Goal: Task Accomplishment & Management: Use online tool/utility

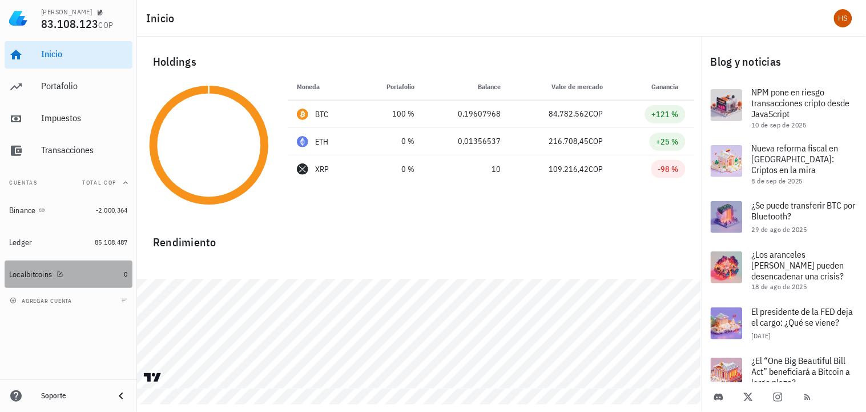
click at [47, 270] on div "Localbitcoins" at bounding box center [30, 275] width 43 height 10
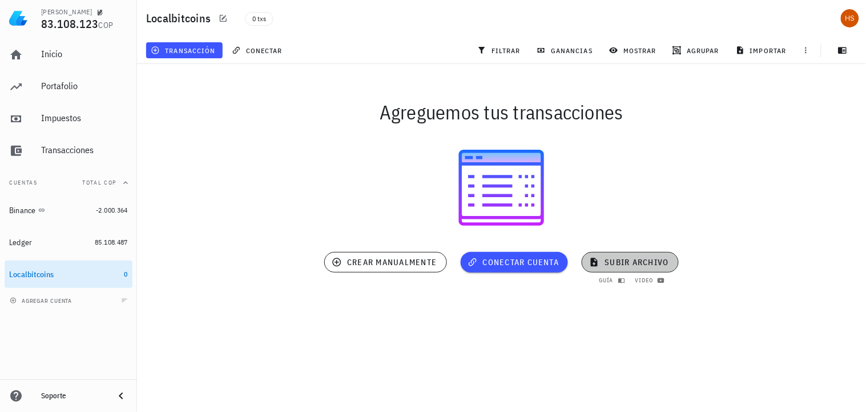
click at [622, 262] on span "subir archivo" at bounding box center [630, 262] width 77 height 10
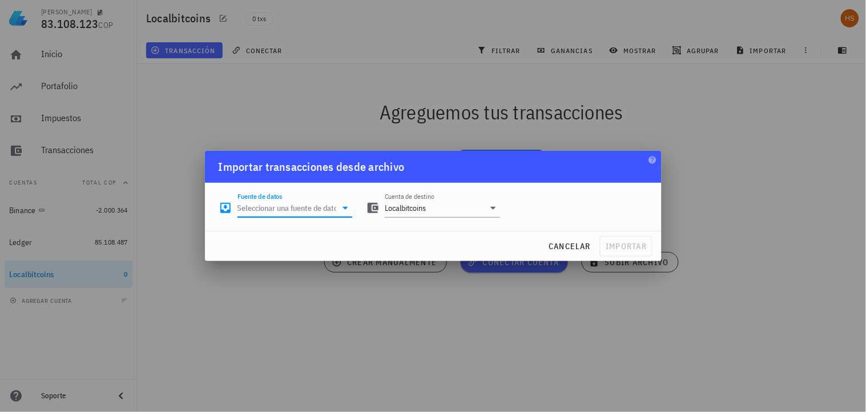
click at [269, 209] on input "Fuente de datos" at bounding box center [287, 208] width 99 height 18
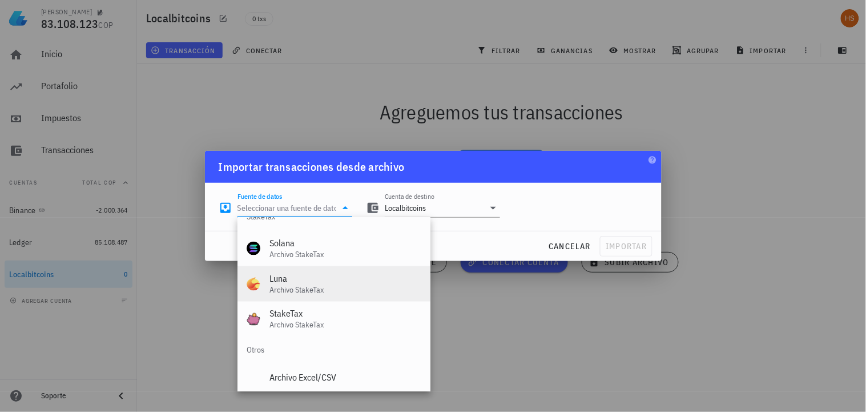
scroll to position [476, 0]
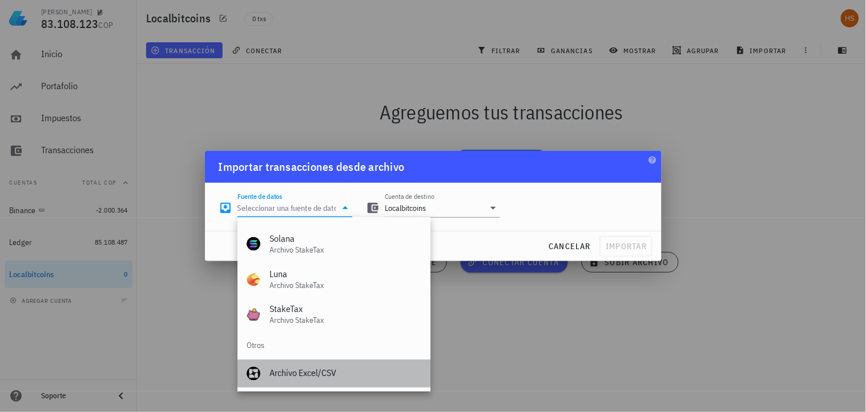
click at [306, 374] on div "Archivo Excel/CSV" at bounding box center [346, 373] width 152 height 11
type input "Archivo Excel/CSV"
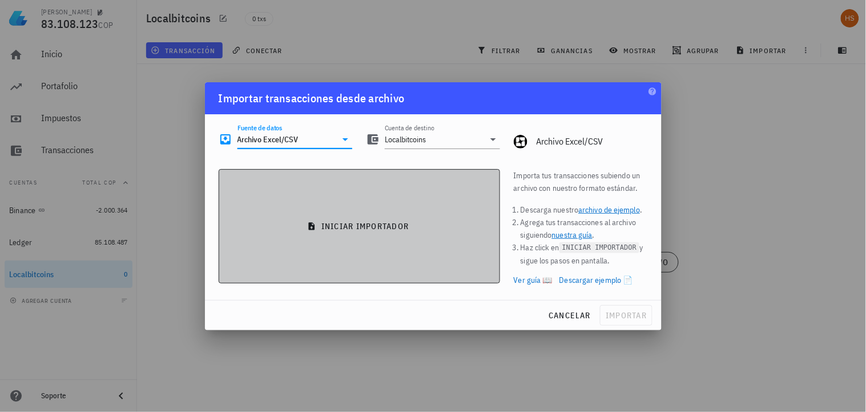
click at [363, 227] on span "iniciar importador" at bounding box center [359, 226] width 262 height 10
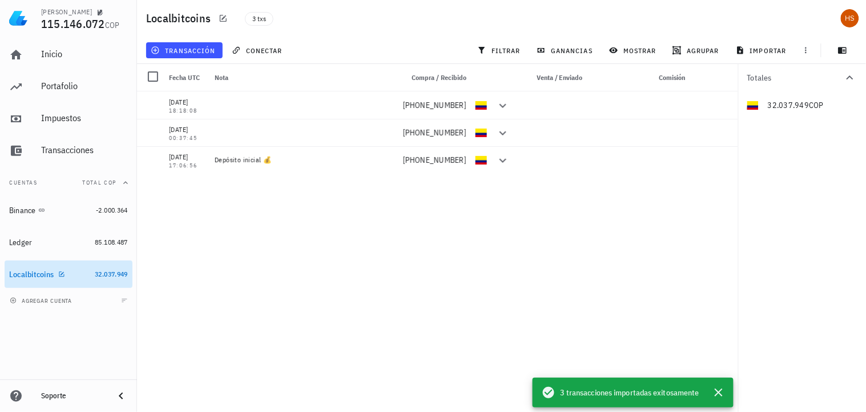
click at [37, 270] on div "Localbitcoins" at bounding box center [31, 275] width 45 height 10
click at [601, 390] on span "3 transacciones importadas exitosamente" at bounding box center [629, 392] width 139 height 13
click at [266, 49] on span "conectar" at bounding box center [258, 50] width 49 height 9
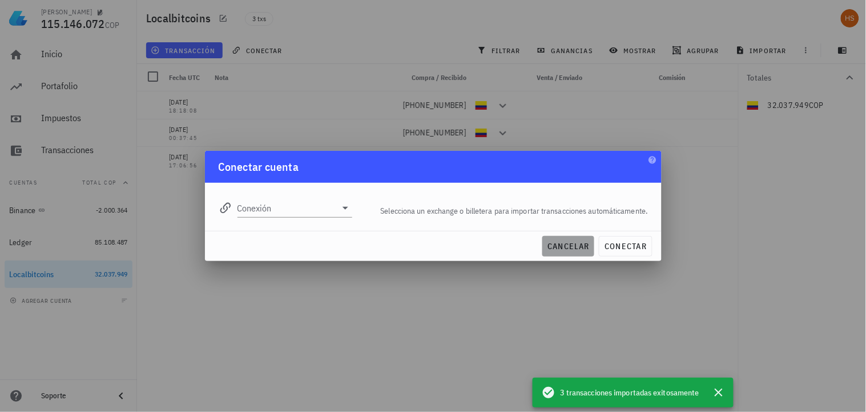
click at [572, 247] on span "cancelar" at bounding box center [568, 246] width 43 height 10
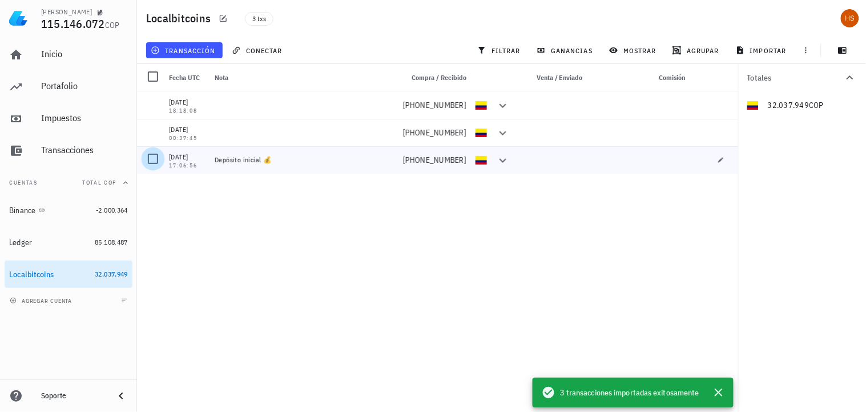
click at [152, 158] on div at bounding box center [152, 158] width 19 height 19
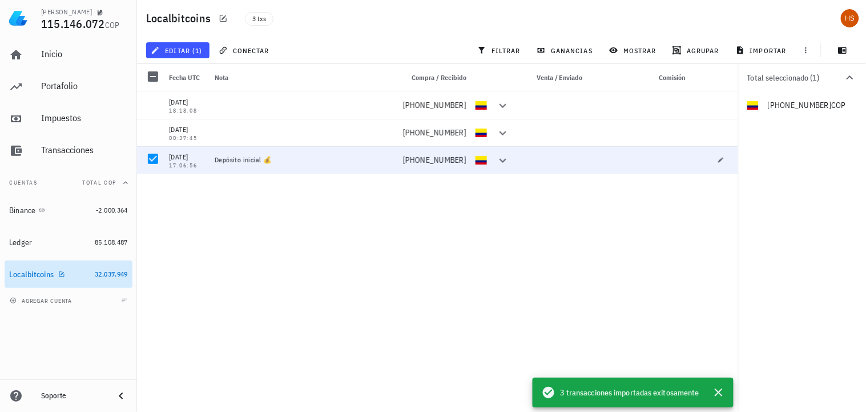
click at [27, 272] on div "Localbitcoins" at bounding box center [31, 275] width 45 height 10
drag, startPoint x: 38, startPoint y: 277, endPoint x: 326, endPoint y: 307, distance: 289.4
click at [326, 307] on div "01/01/2021 18:18:08 +24.337.949 14/03/2020 00:37:45 +3.200.000 29/01/2019 17:06…" at bounding box center [437, 246] width 601 height 311
click at [182, 49] on span "editar (1)" at bounding box center [177, 50] width 49 height 9
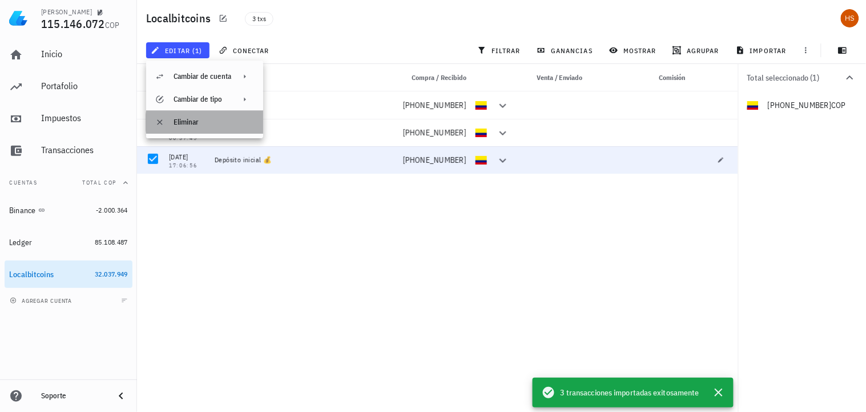
click at [168, 119] on div at bounding box center [162, 122] width 14 height 14
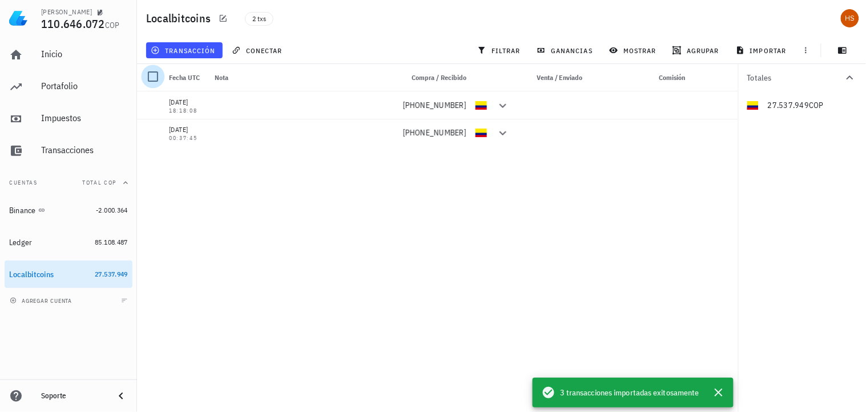
click at [152, 82] on div at bounding box center [152, 76] width 19 height 19
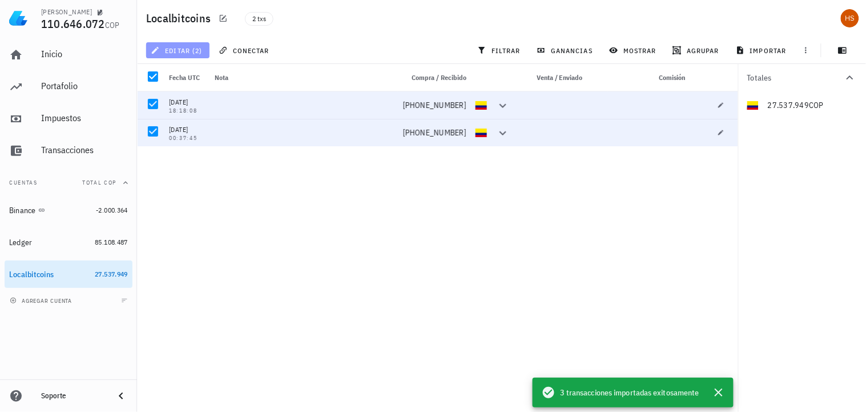
click at [162, 43] on button "editar (2)" at bounding box center [177, 50] width 63 height 16
click at [183, 74] on div "Eliminar" at bounding box center [187, 76] width 27 height 9
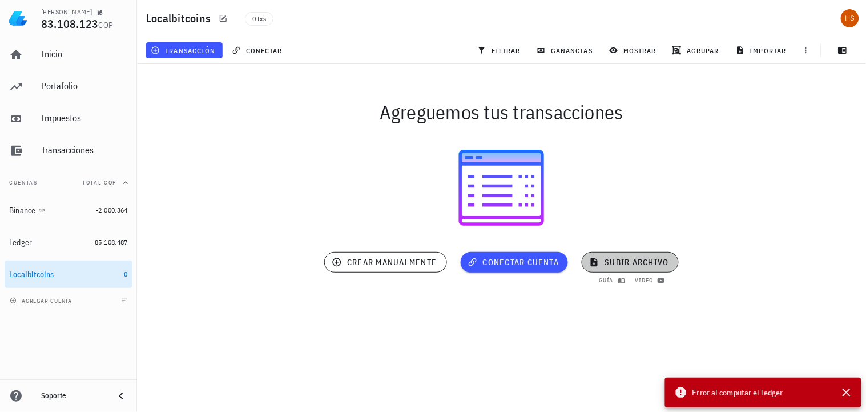
click at [624, 259] on span "subir archivo" at bounding box center [630, 262] width 77 height 10
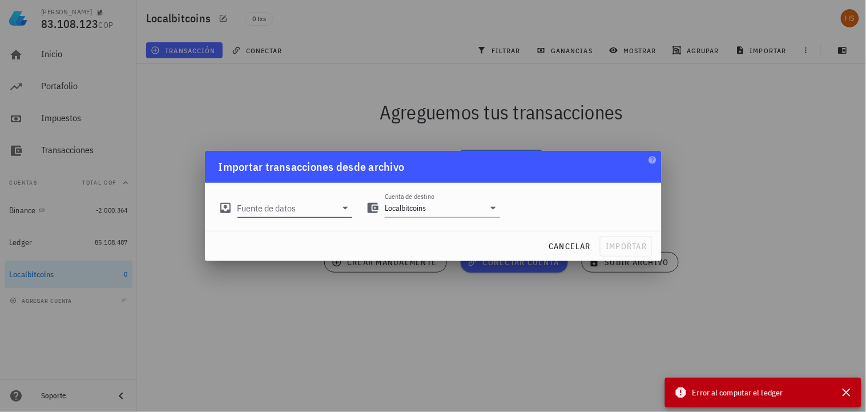
click at [310, 208] on input "Fuente de datos" at bounding box center [287, 208] width 99 height 18
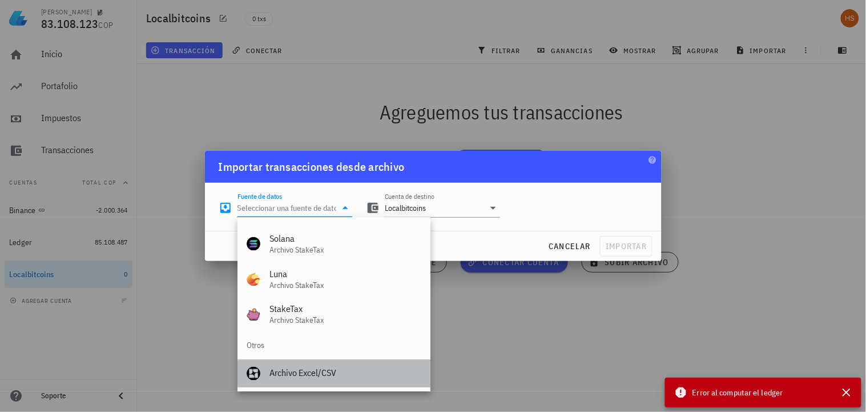
click at [312, 371] on div "Archivo Excel/CSV" at bounding box center [346, 373] width 152 height 11
type input "Archivo Excel/CSV"
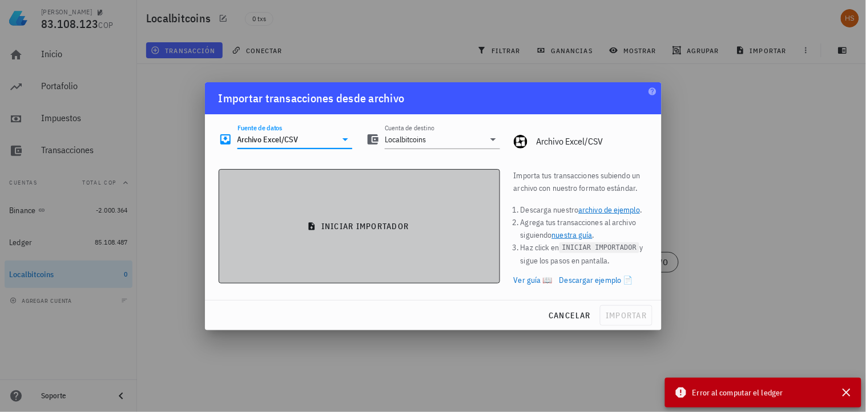
click at [351, 229] on span "iniciar importador" at bounding box center [359, 226] width 262 height 10
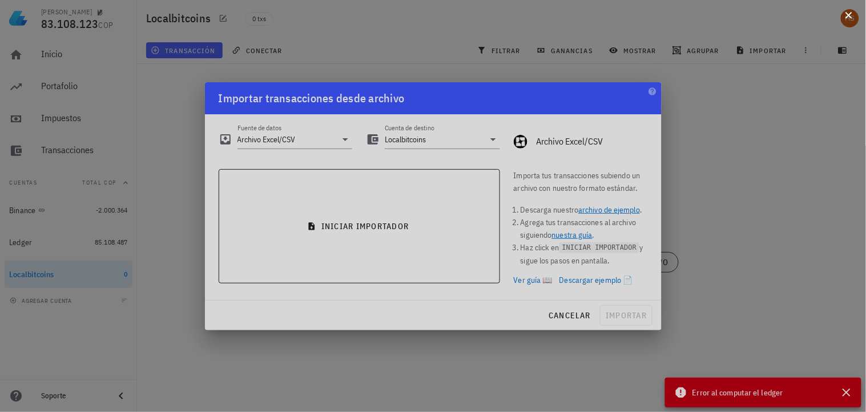
click at [846, 395] on div at bounding box center [433, 206] width 866 height 412
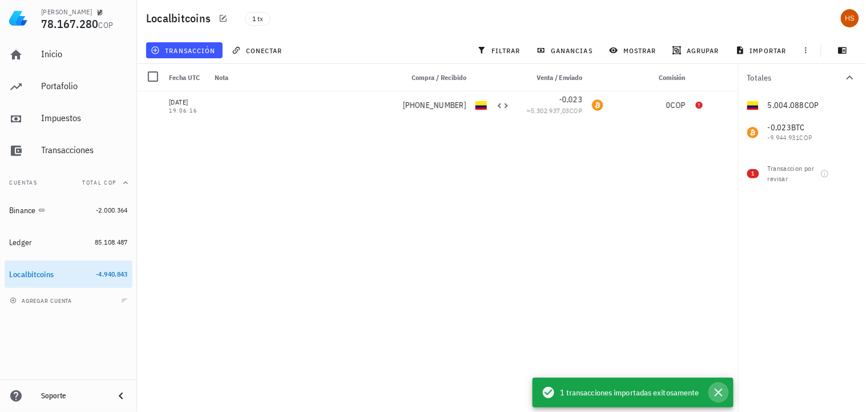
click at [717, 392] on icon "button" at bounding box center [719, 392] width 14 height 14
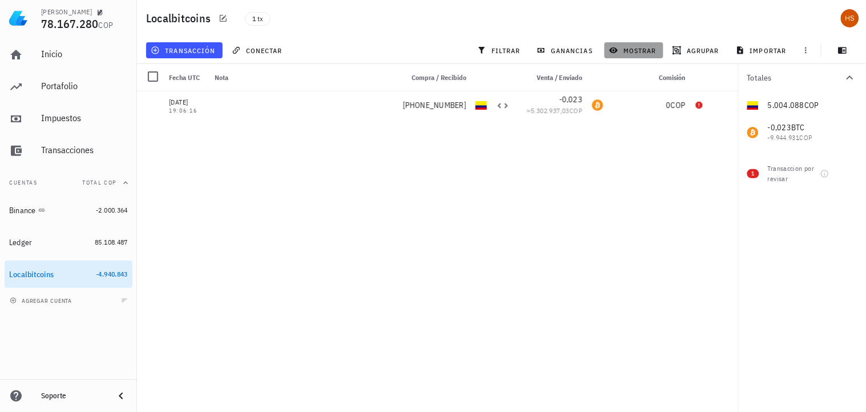
click at [625, 47] on span "mostrar" at bounding box center [634, 50] width 45 height 9
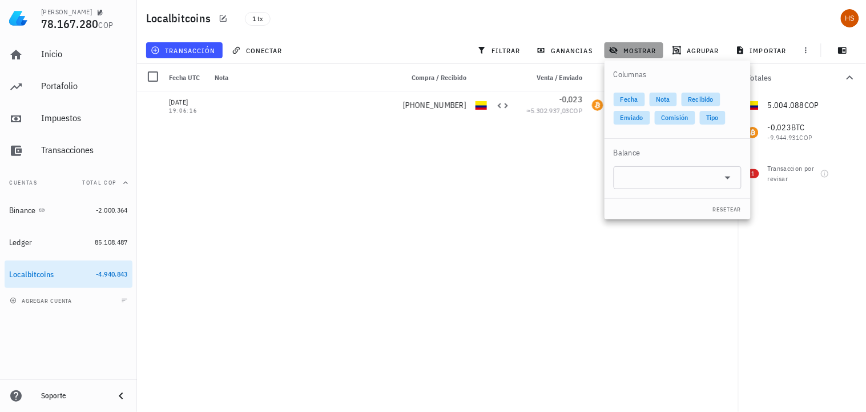
click at [625, 47] on span "mostrar" at bounding box center [634, 50] width 45 height 9
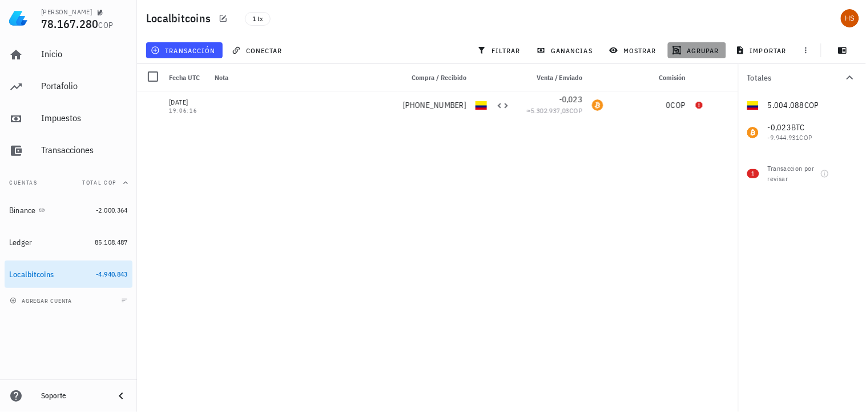
click at [710, 47] on span "agrupar" at bounding box center [697, 50] width 45 height 9
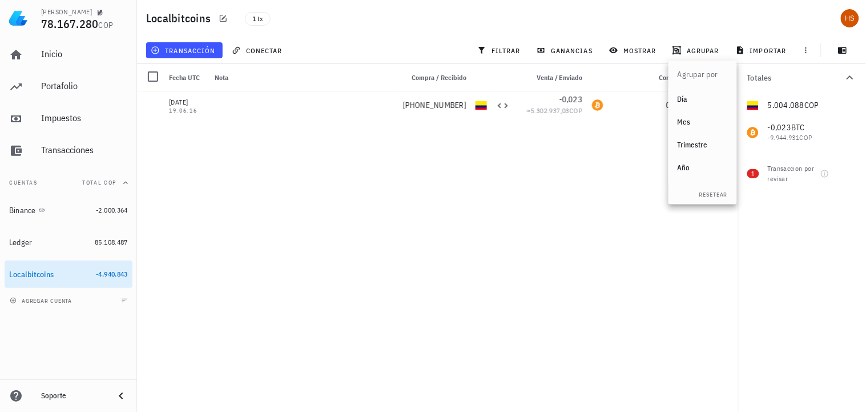
click at [684, 167] on div "Año" at bounding box center [703, 167] width 50 height 9
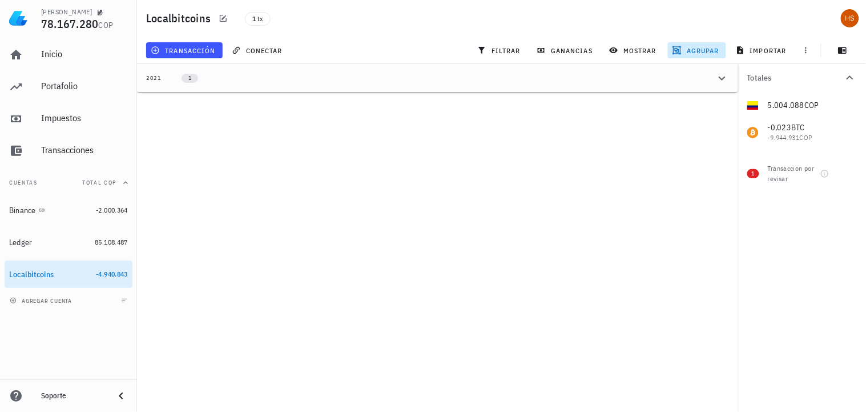
click at [155, 78] on div "2021" at bounding box center [153, 78] width 15 height 9
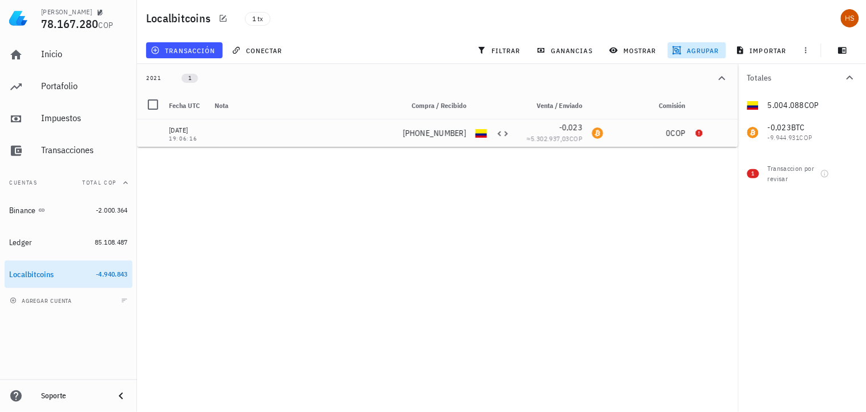
click at [155, 78] on div "2021" at bounding box center [153, 78] width 15 height 9
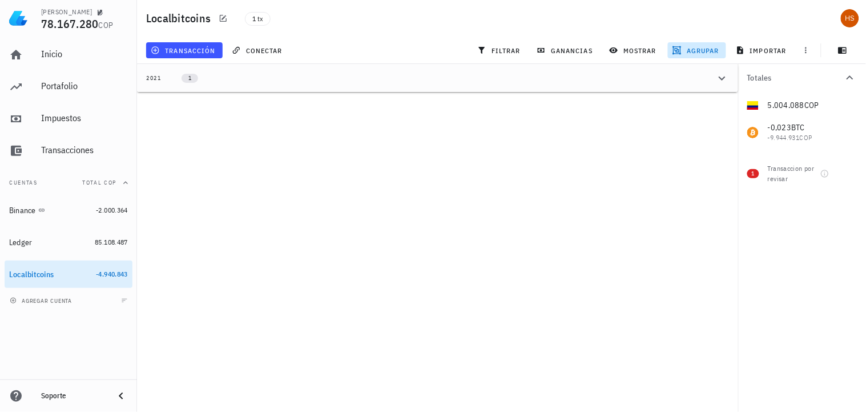
click at [155, 78] on div "2021" at bounding box center [153, 78] width 15 height 9
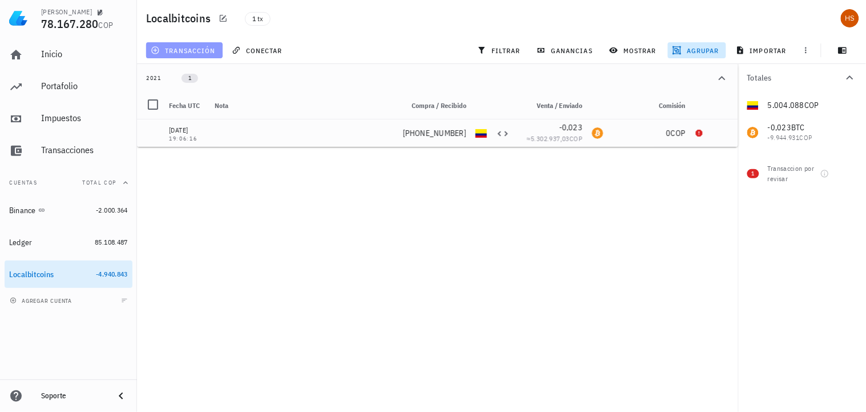
click at [186, 50] on span "transacción" at bounding box center [184, 50] width 62 height 9
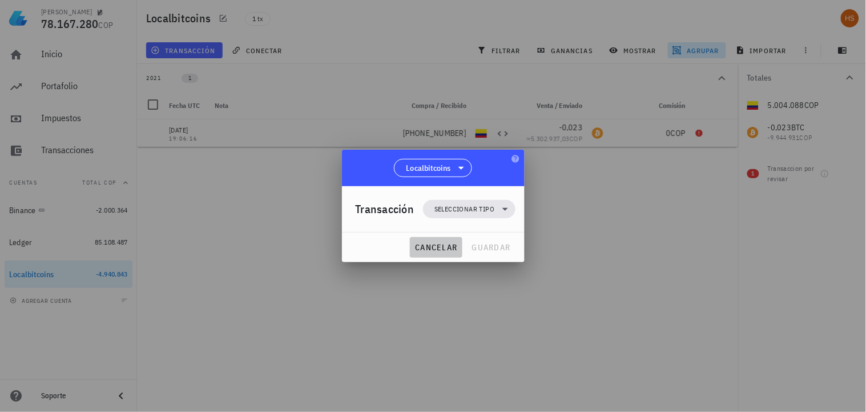
click at [447, 244] on span "cancelar" at bounding box center [436, 247] width 43 height 10
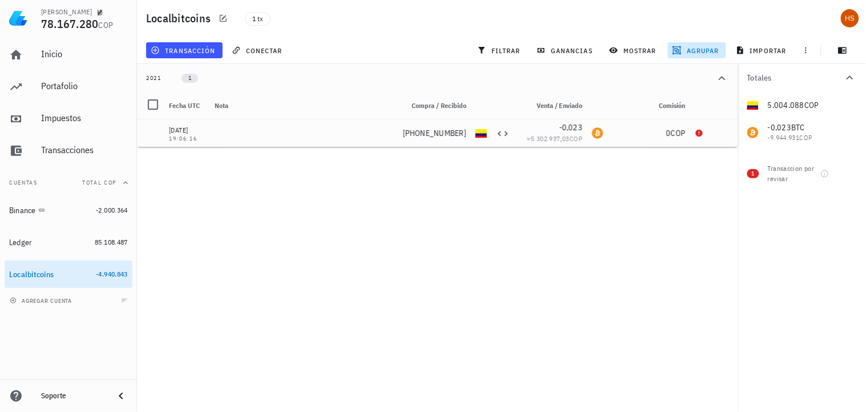
click at [152, 77] on div "2021" at bounding box center [153, 78] width 15 height 9
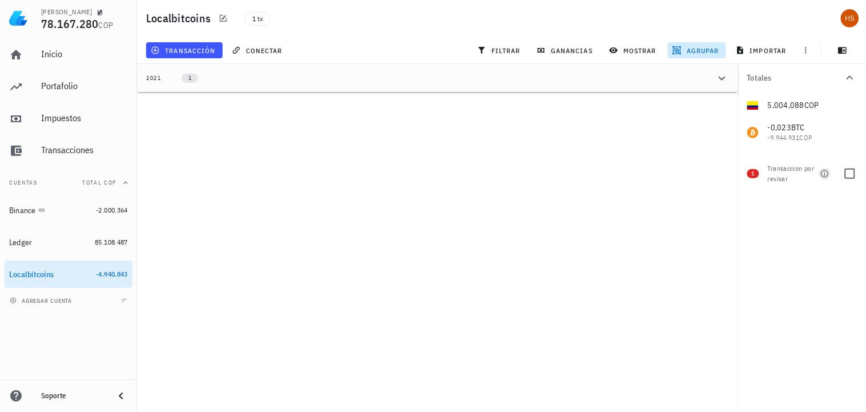
click at [826, 173] on icon "button" at bounding box center [825, 173] width 9 height 9
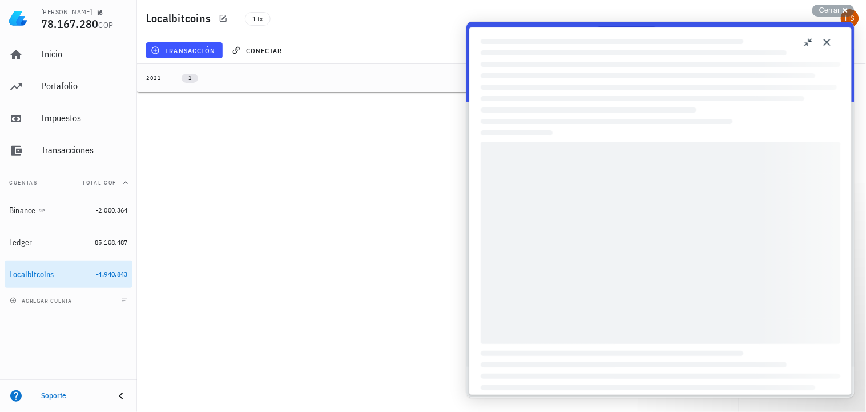
scroll to position [0, 0]
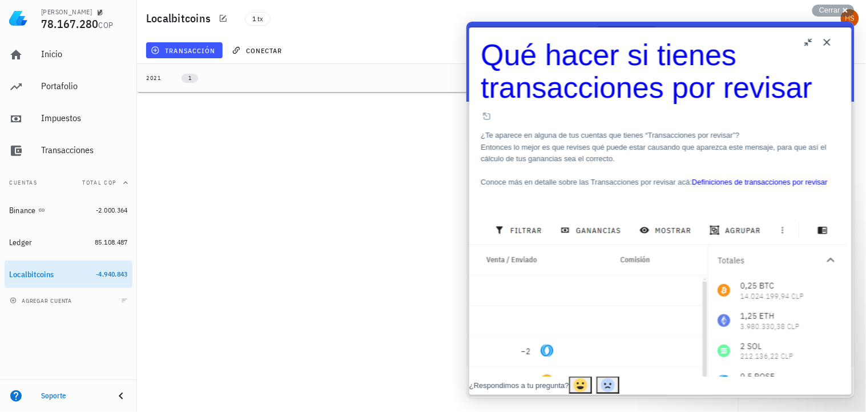
click at [831, 41] on button "Close" at bounding box center [827, 42] width 18 height 18
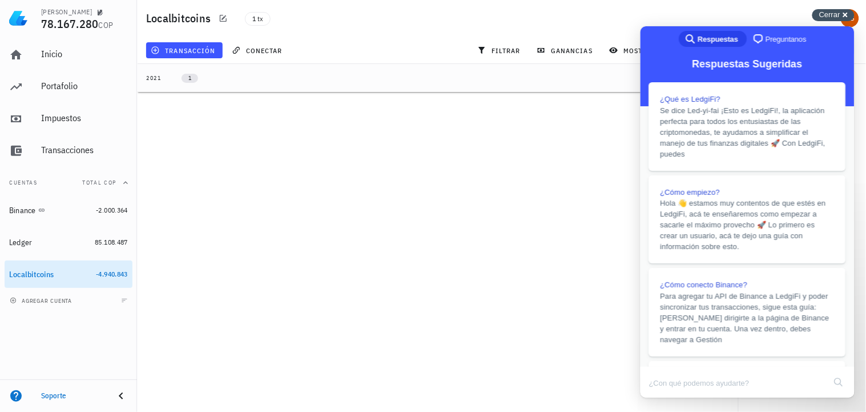
click at [846, 16] on div "Cerrar cross-small" at bounding box center [834, 15] width 42 height 12
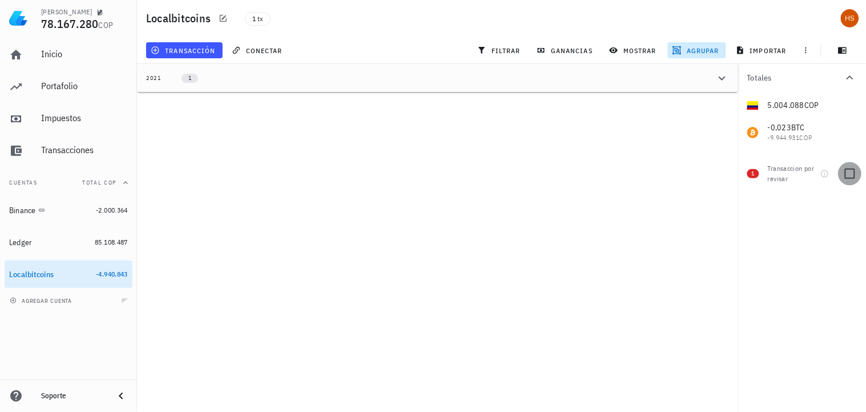
click at [848, 168] on div at bounding box center [850, 173] width 19 height 19
click at [849, 172] on div at bounding box center [850, 173] width 19 height 19
checkbox input "false"
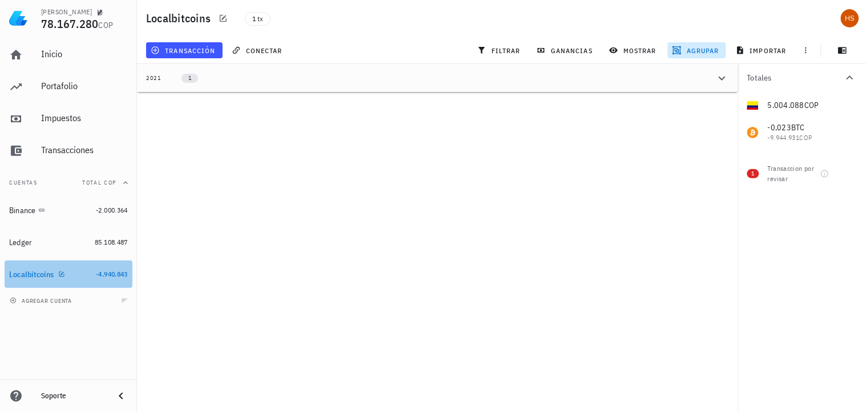
click at [55, 272] on div at bounding box center [59, 274] width 11 height 10
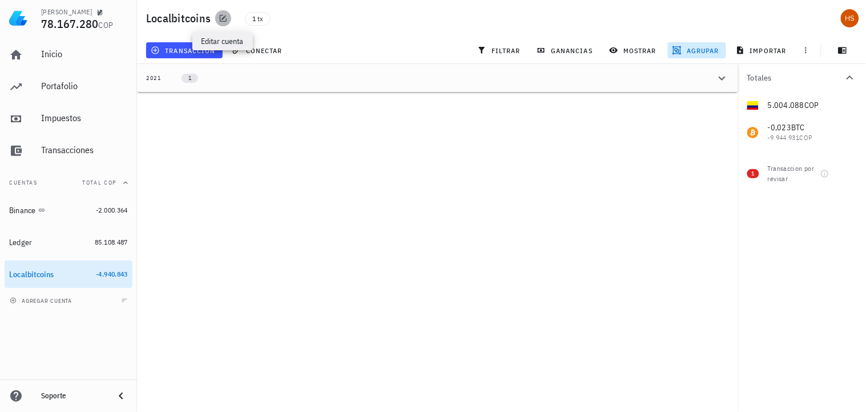
click at [226, 17] on icon "button" at bounding box center [223, 18] width 9 height 9
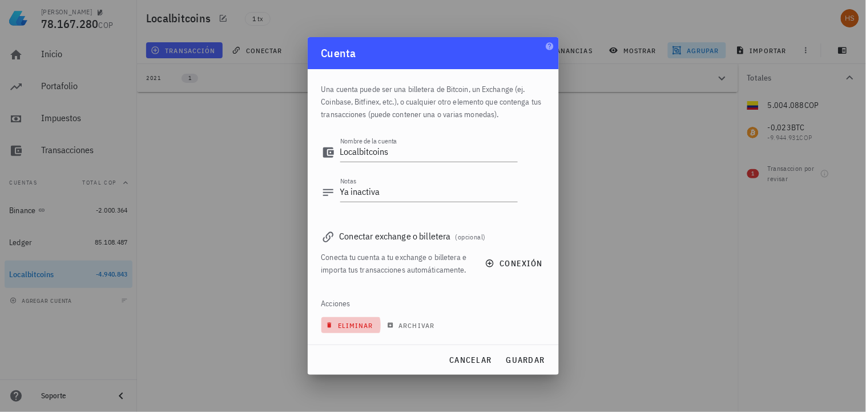
click at [347, 324] on span "eliminar" at bounding box center [350, 325] width 45 height 9
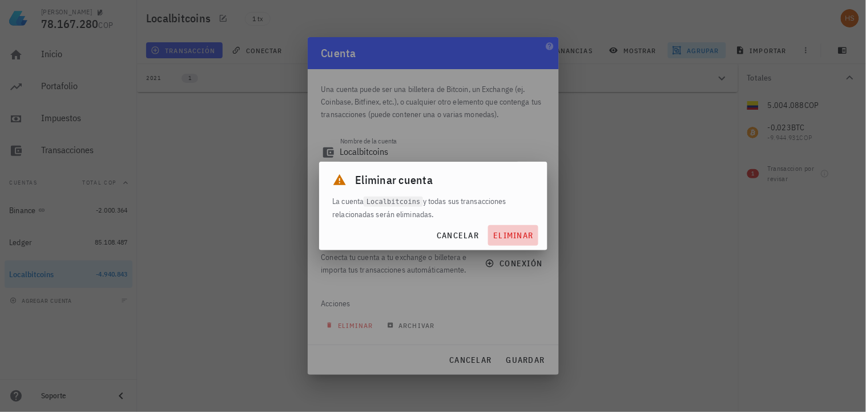
click at [512, 232] on span "eliminar" at bounding box center [513, 235] width 41 height 10
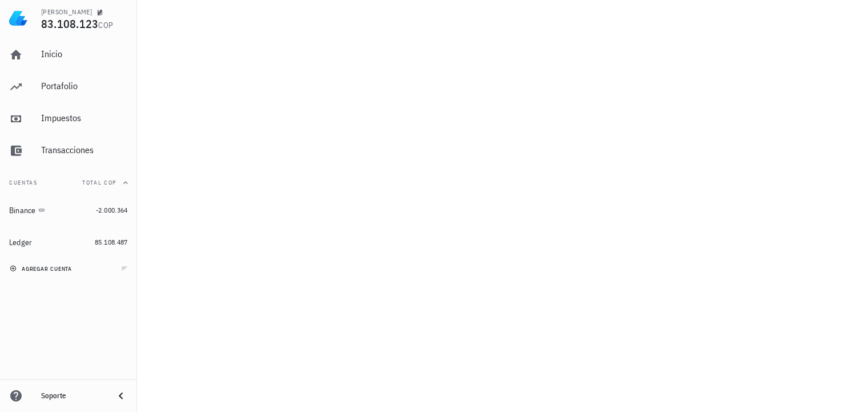
click at [45, 267] on span "agregar cuenta" at bounding box center [42, 268] width 60 height 7
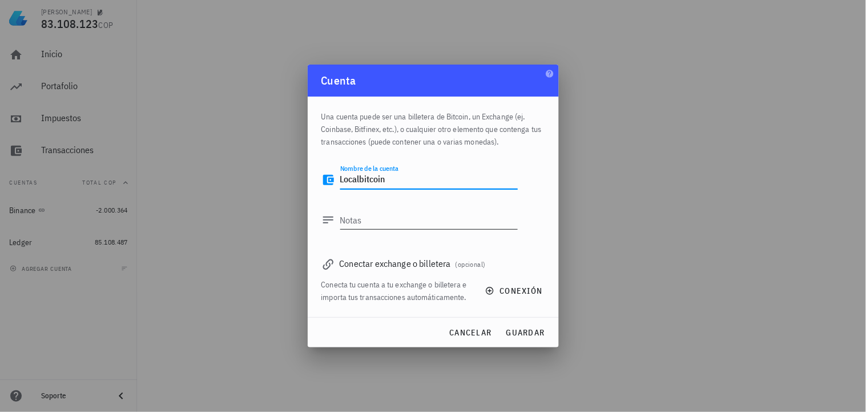
type textarea "Localbitcoin"
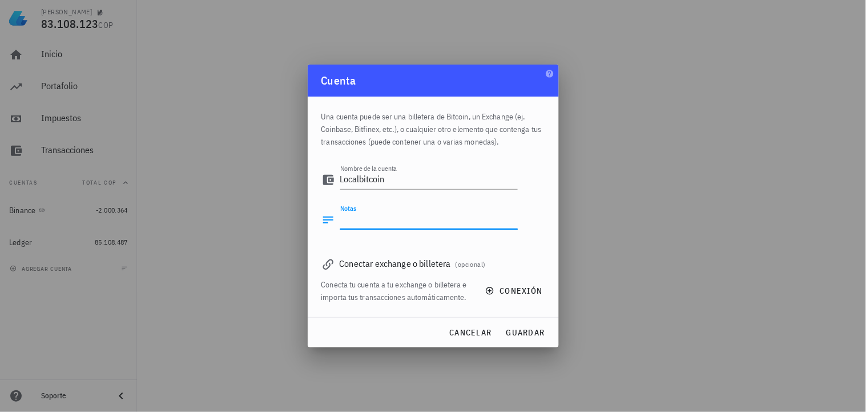
click at [376, 224] on textarea "Notas" at bounding box center [429, 220] width 178 height 18
type textarea "Inactiva la operacion"
click at [529, 332] on span "guardar" at bounding box center [525, 332] width 39 height 10
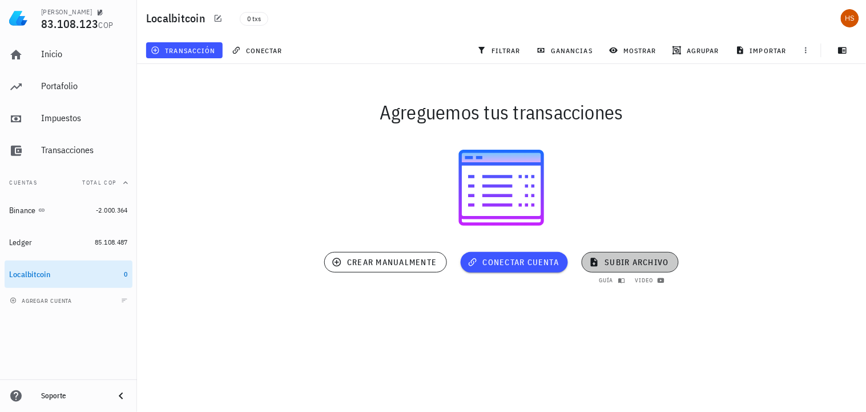
click at [637, 266] on span "subir archivo" at bounding box center [630, 262] width 77 height 10
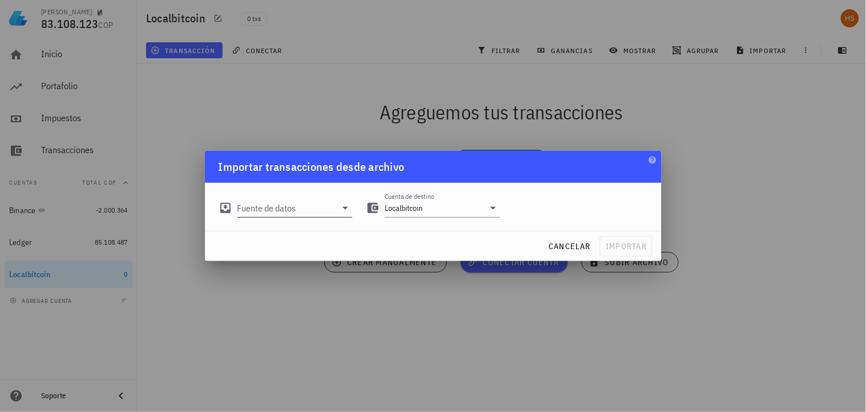
click at [258, 206] on input "Fuente de datos" at bounding box center [287, 208] width 99 height 18
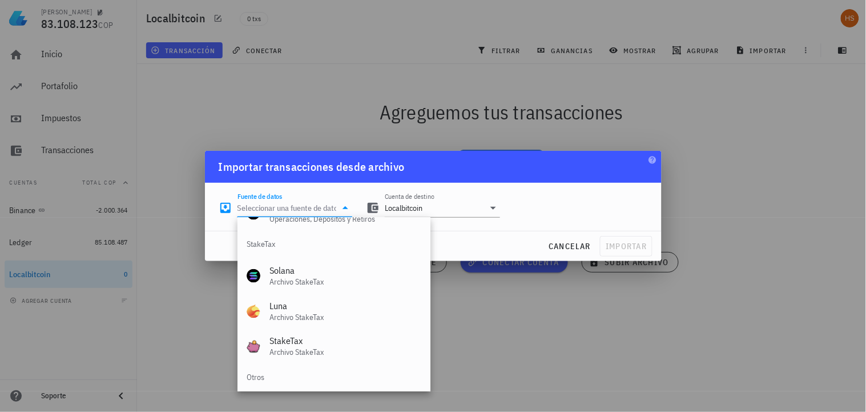
scroll to position [476, 0]
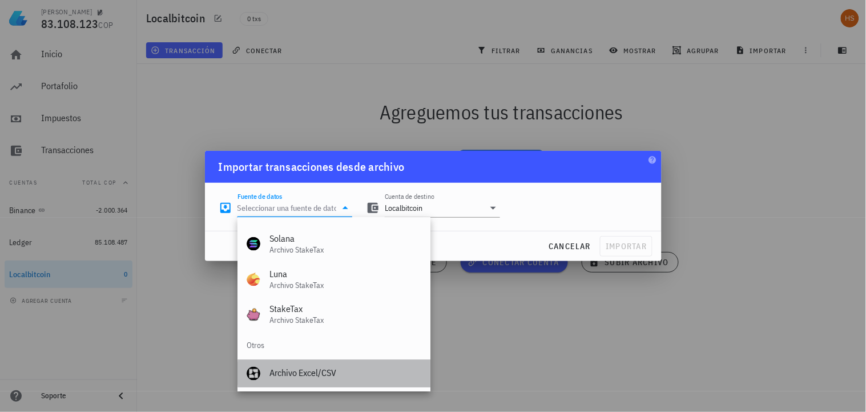
click at [313, 373] on div "Archivo Excel/CSV" at bounding box center [346, 373] width 152 height 11
type input "Archivo Excel/CSV"
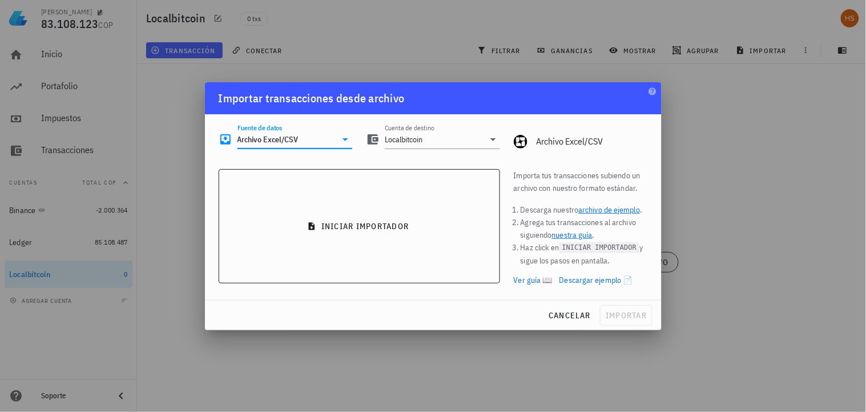
click at [570, 233] on link "nuestra guía" at bounding box center [572, 235] width 41 height 10
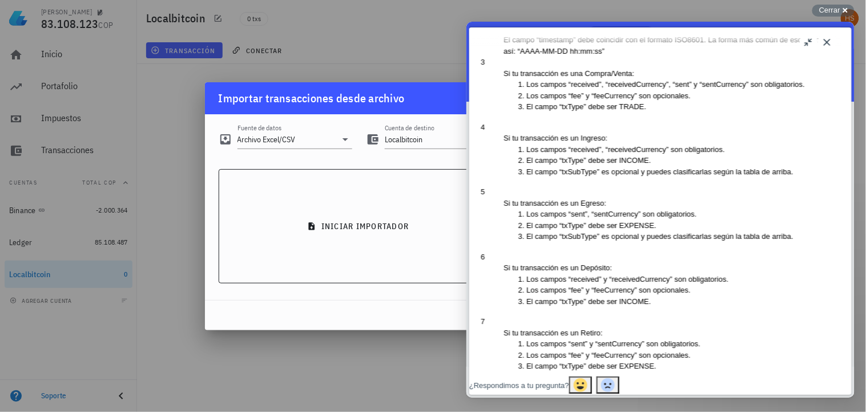
scroll to position [1142, 0]
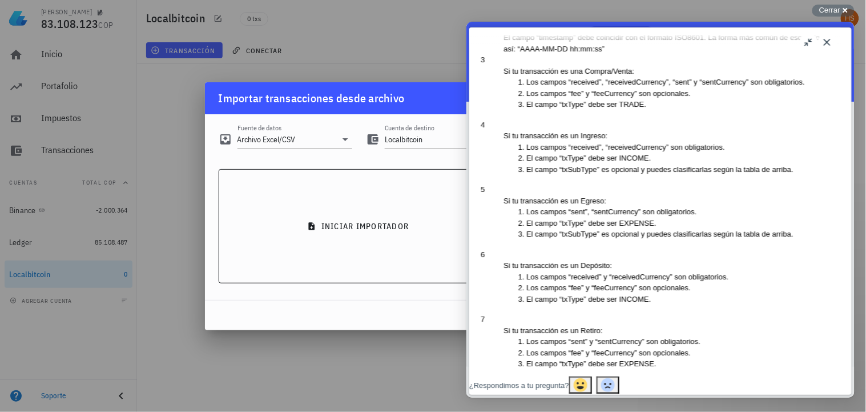
click at [355, 320] on div "cancelar importar" at bounding box center [433, 315] width 457 height 30
click at [823, 43] on button "Close" at bounding box center [827, 42] width 18 height 18
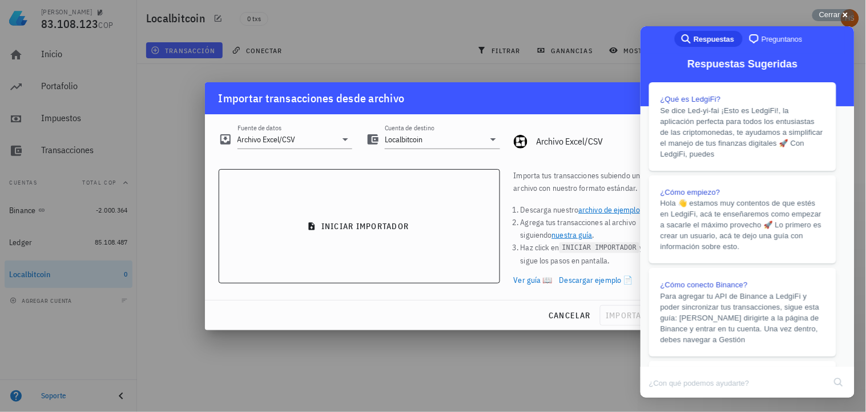
scroll to position [0, 0]
click at [842, 14] on div "Cerrar cross-small" at bounding box center [834, 15] width 42 height 12
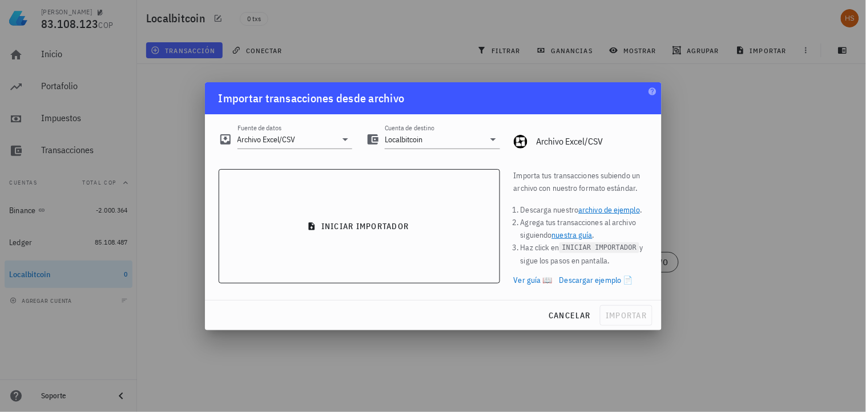
click at [532, 278] on link "Ver guía 📖" at bounding box center [533, 280] width 39 height 13
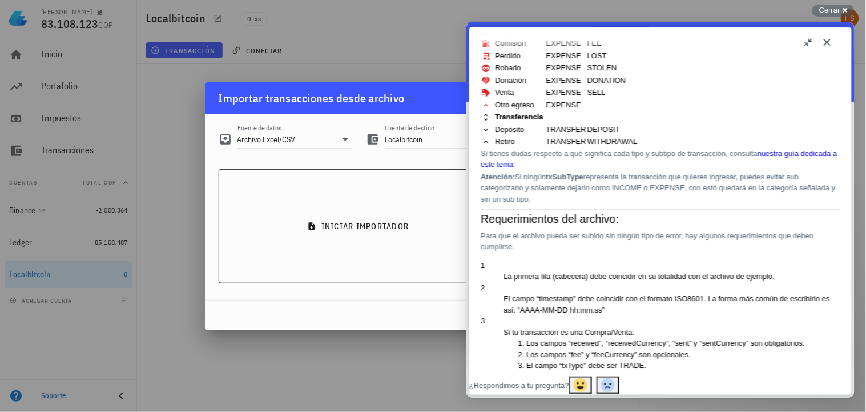
scroll to position [888, 0]
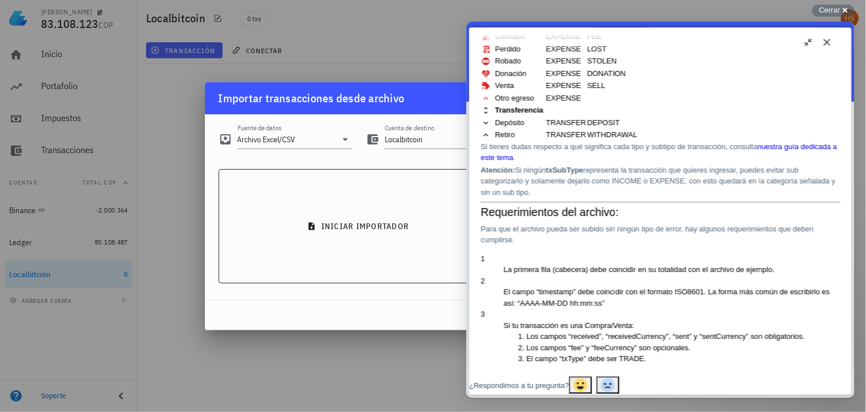
click at [828, 38] on button "Close" at bounding box center [827, 42] width 18 height 18
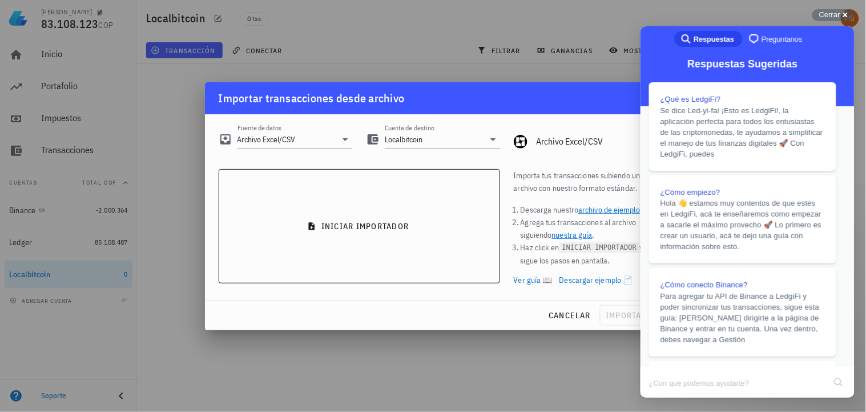
scroll to position [0, 0]
click at [841, 15] on div "Cerrar cross-small" at bounding box center [834, 15] width 42 height 12
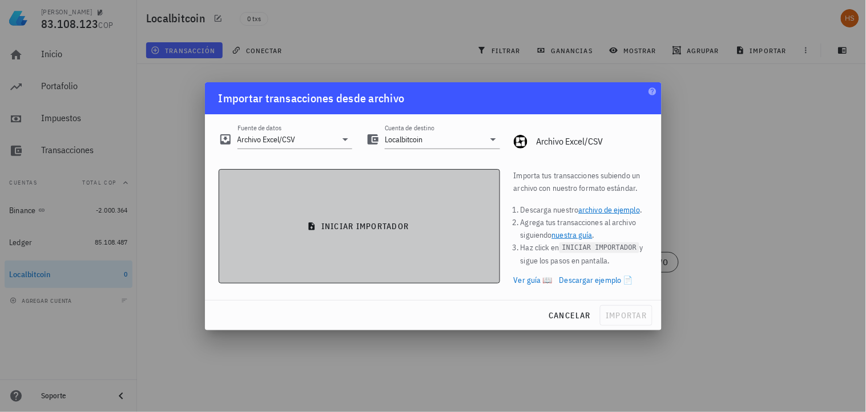
click at [359, 228] on span "iniciar importador" at bounding box center [359, 226] width 262 height 10
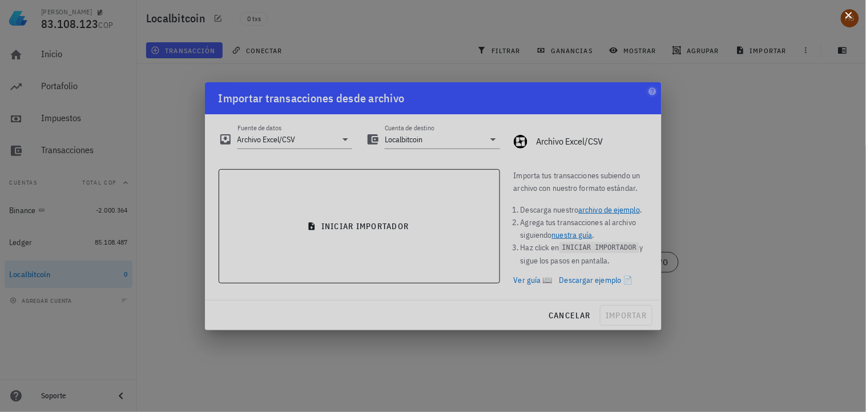
click at [845, 20] on button at bounding box center [848, 14] width 11 height 11
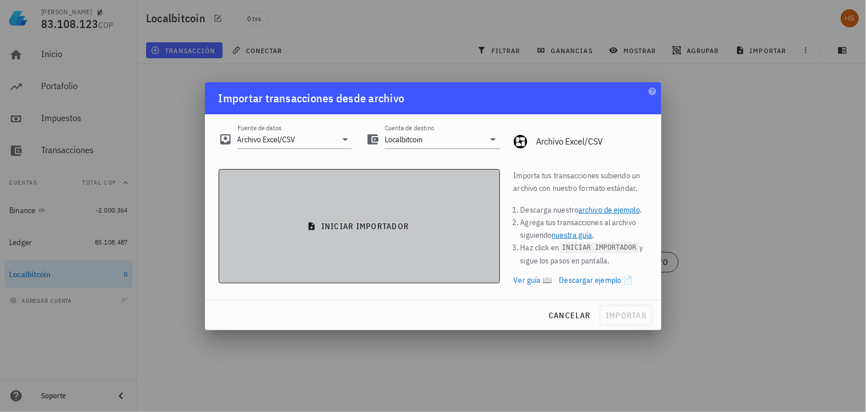
click at [333, 223] on span "iniciar importador" at bounding box center [359, 226] width 262 height 10
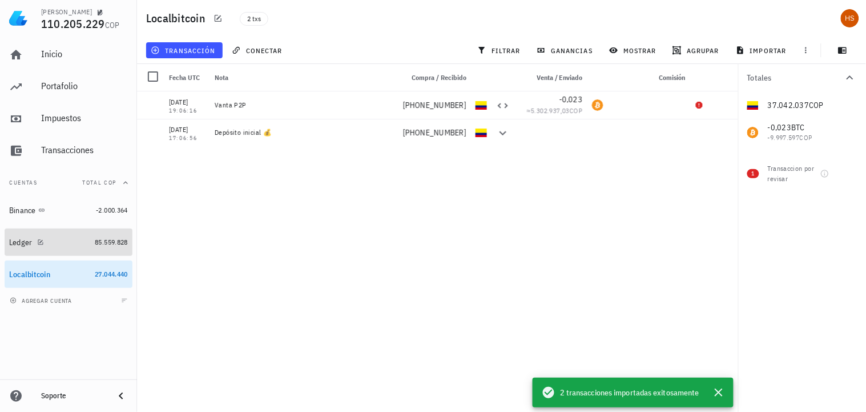
click at [25, 243] on div "Ledger" at bounding box center [20, 243] width 23 height 10
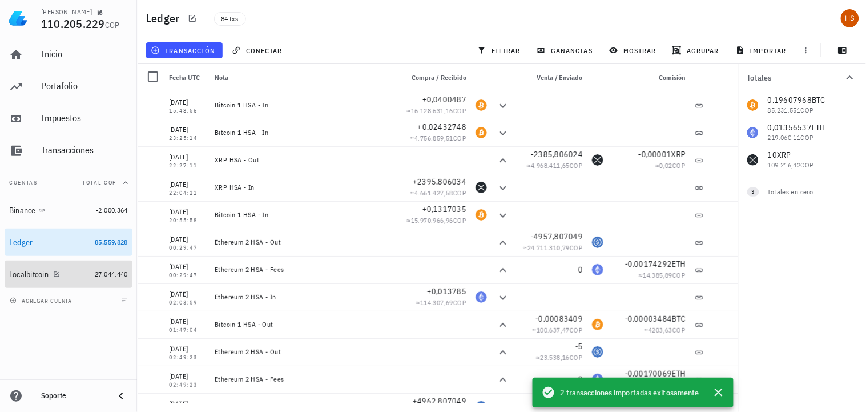
click at [16, 267] on div "Localbitcoin" at bounding box center [49, 274] width 81 height 25
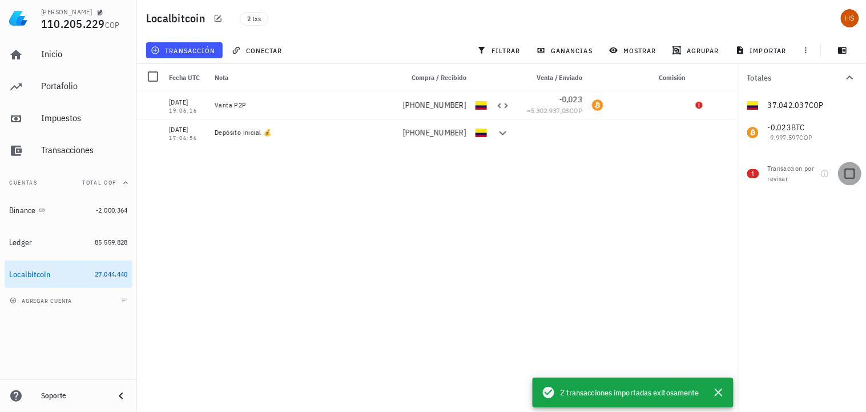
click at [847, 170] on div at bounding box center [850, 173] width 19 height 19
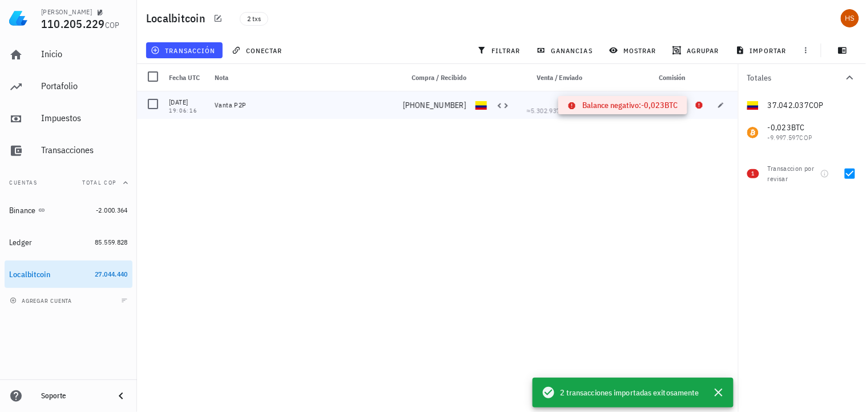
click at [698, 103] on icon at bounding box center [699, 105] width 7 height 7
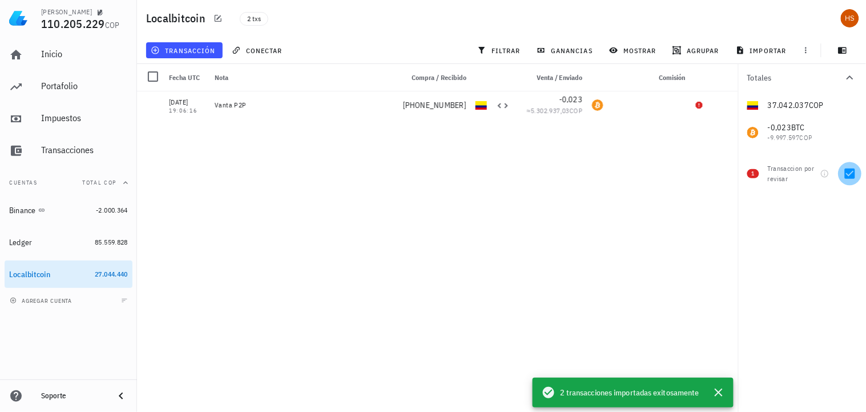
click at [852, 174] on div at bounding box center [850, 173] width 19 height 19
checkbox input "false"
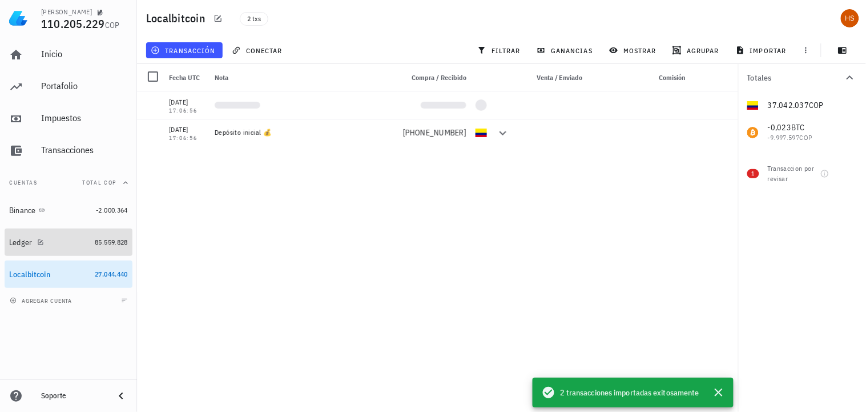
click at [14, 243] on div "Ledger" at bounding box center [20, 243] width 23 height 10
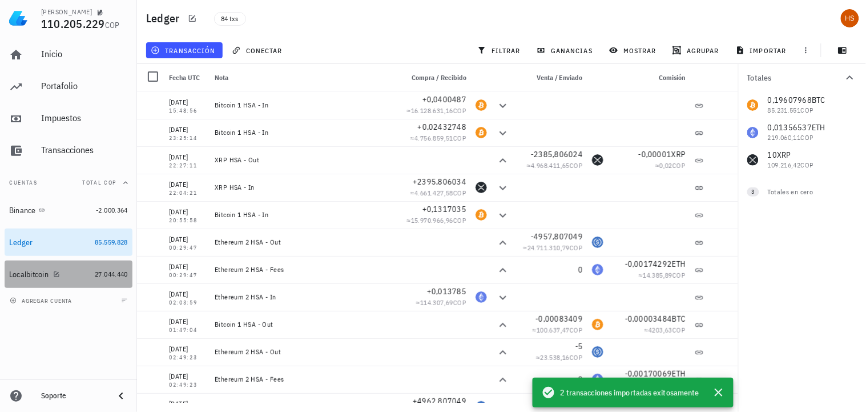
click at [18, 270] on div "Localbitcoin" at bounding box center [28, 275] width 39 height 10
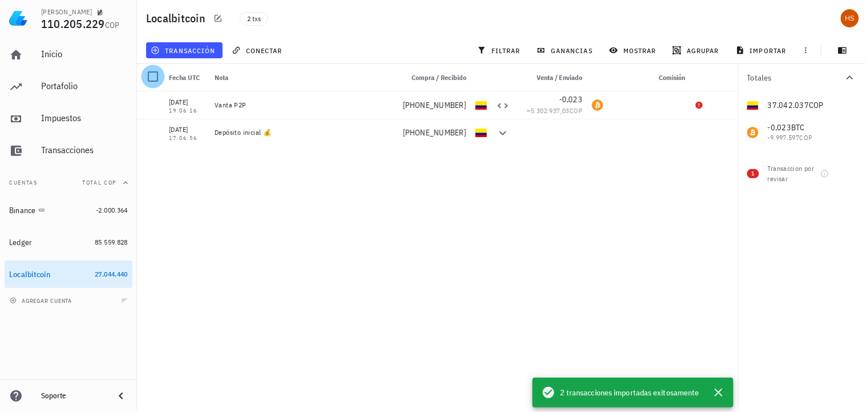
click at [153, 74] on div at bounding box center [152, 76] width 19 height 19
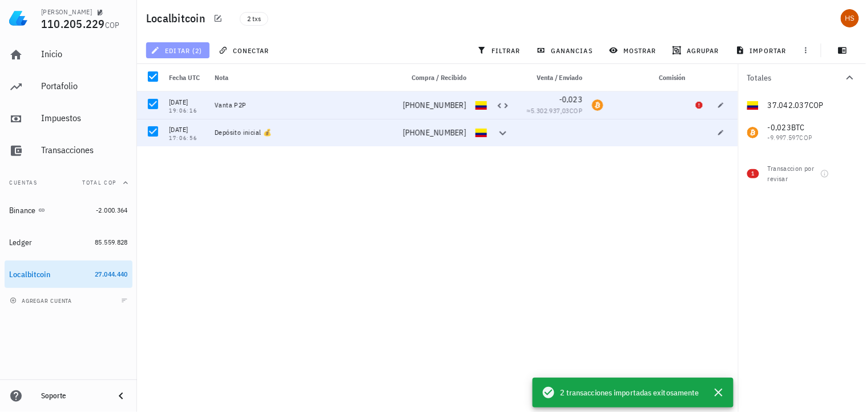
click at [198, 50] on span "editar (2)" at bounding box center [177, 50] width 49 height 9
click at [185, 70] on div "Eliminar" at bounding box center [187, 76] width 27 height 18
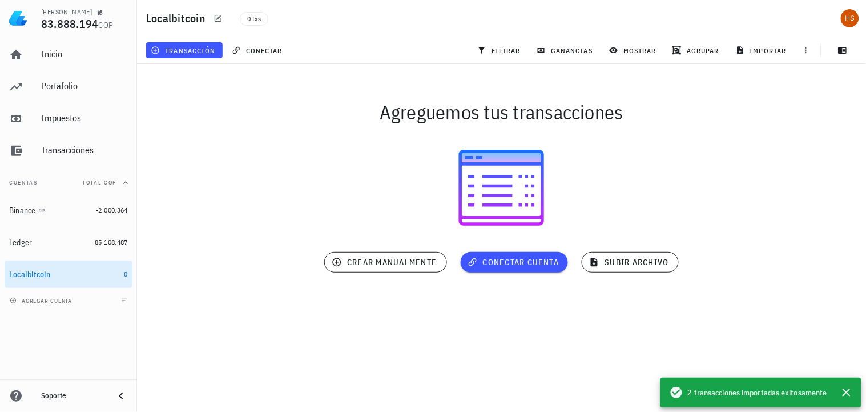
click at [517, 375] on div "Hernan 83.888.194 COP Inicio Portafolio Impuestos Transacciones Cuentas Total C…" at bounding box center [433, 206] width 866 height 412
click at [849, 397] on icon "button" at bounding box center [847, 392] width 14 height 14
